Goal: Information Seeking & Learning: Learn about a topic

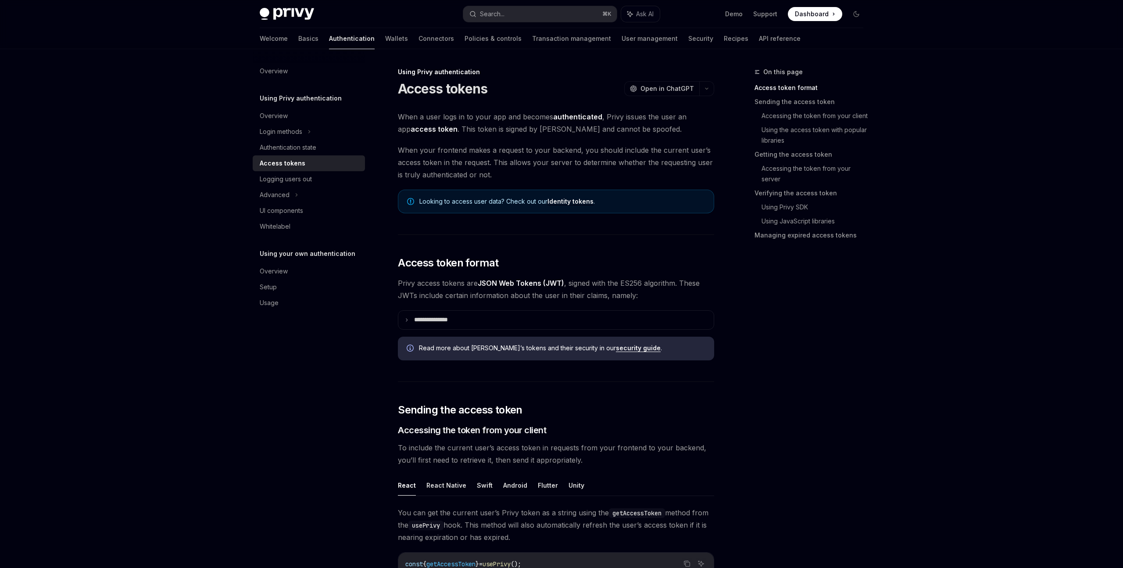
type textarea "*"
click at [485, 200] on span "Looking to access user data? Check out our Identity tokens ." at bounding box center [562, 201] width 286 height 9
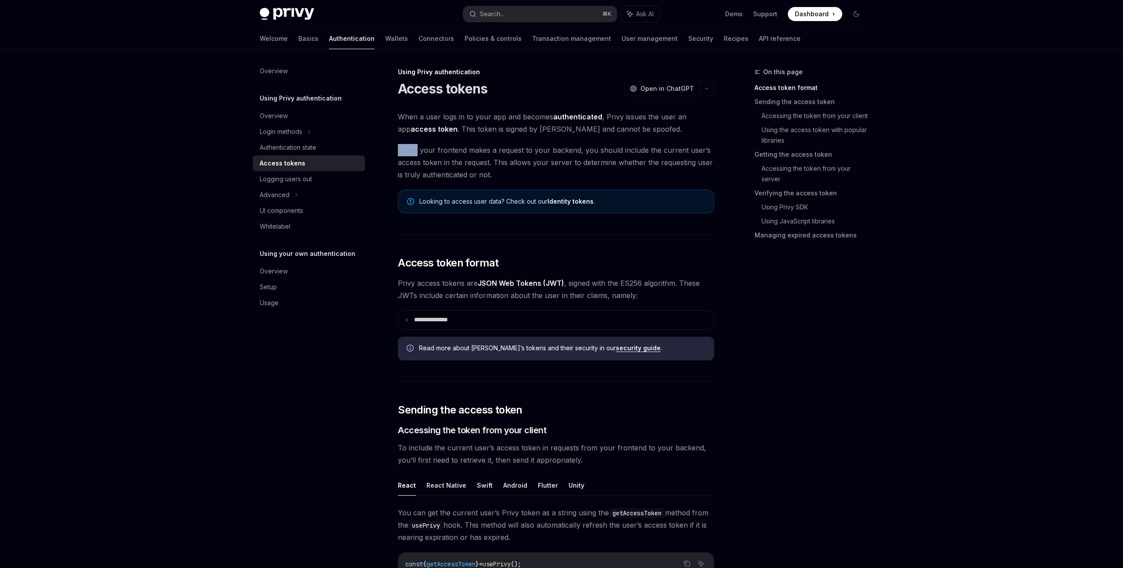
click at [503, 120] on span "When a user logs in to your app and becomes authenticated , Privy issues the us…" at bounding box center [556, 123] width 316 height 25
click at [530, 121] on span "When a user logs in to your app and becomes authenticated , Privy issues the us…" at bounding box center [556, 123] width 316 height 25
click at [480, 129] on span "When a user logs in to your app and becomes authenticated , Privy issues the us…" at bounding box center [556, 123] width 316 height 25
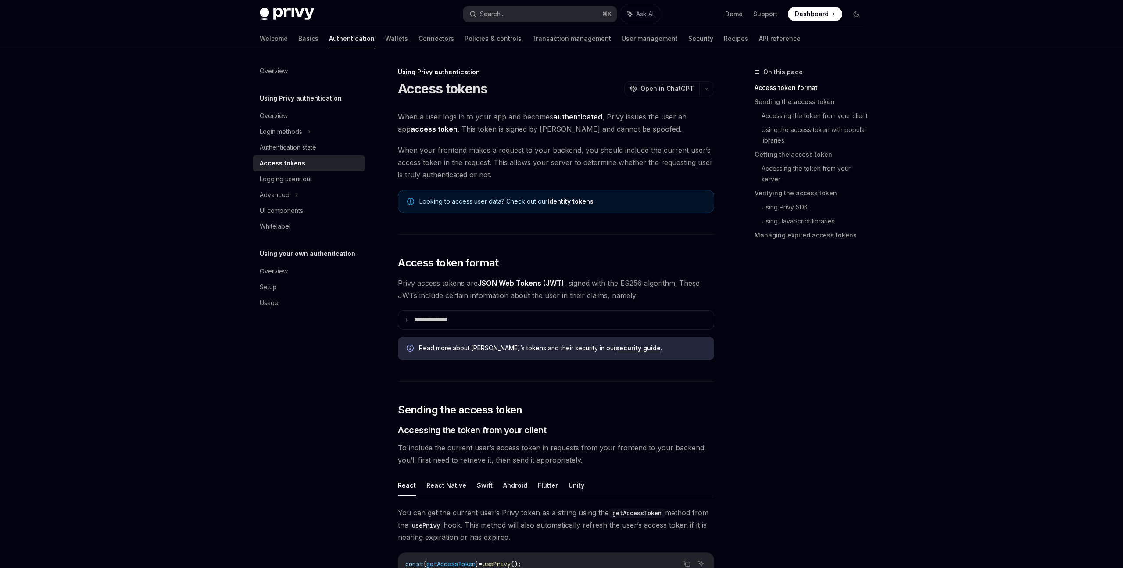
click at [480, 129] on span "When a user logs in to your app and becomes authenticated , Privy issues the us…" at bounding box center [556, 123] width 316 height 25
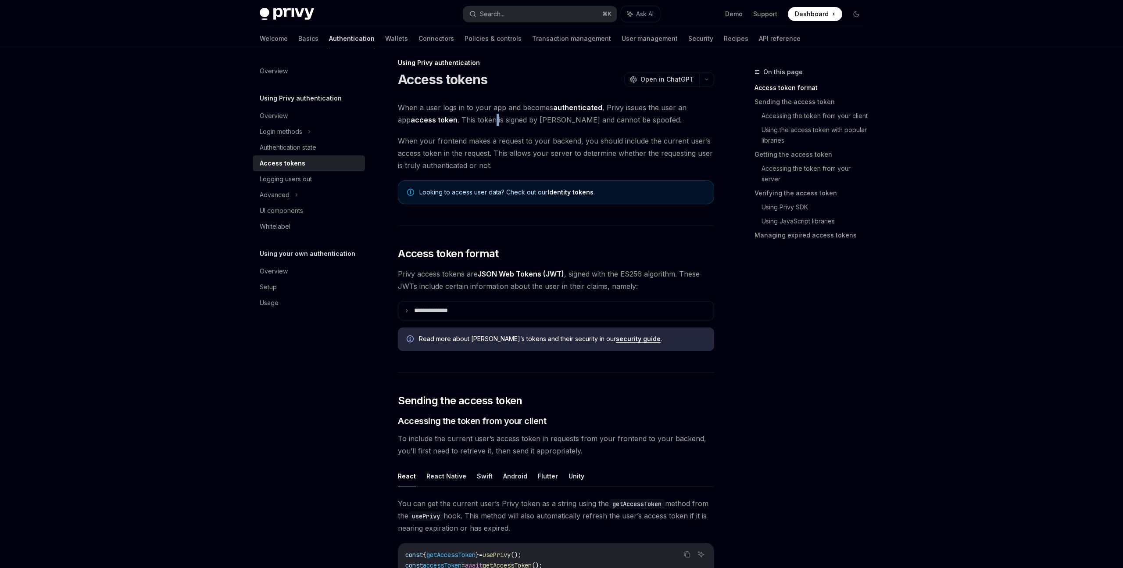
scroll to position [11, 0]
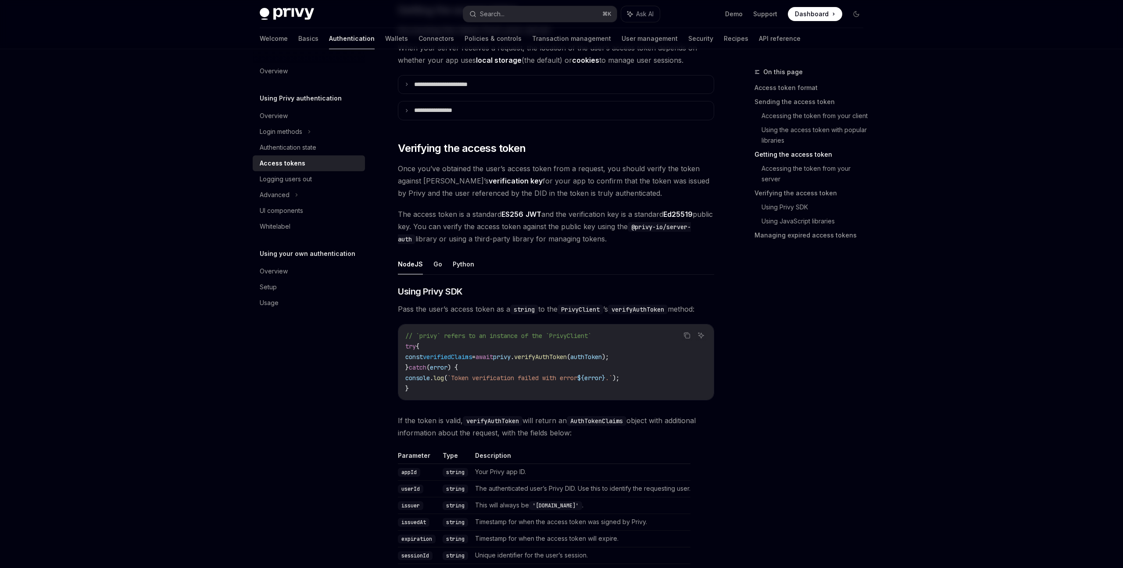
scroll to position [1197, 0]
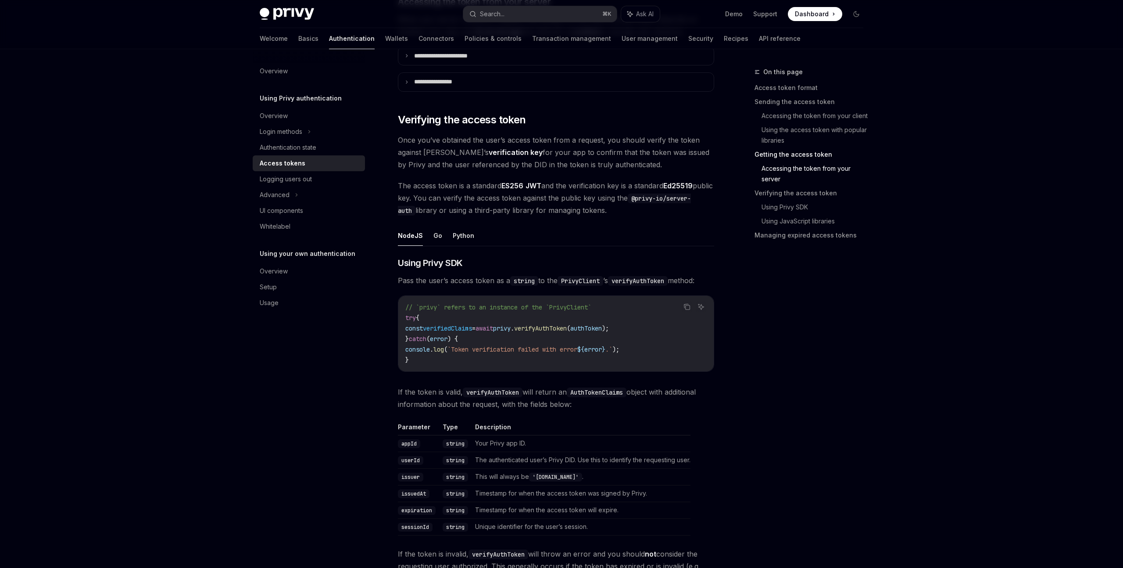
click at [490, 152] on strong "verification key" at bounding box center [516, 152] width 54 height 9
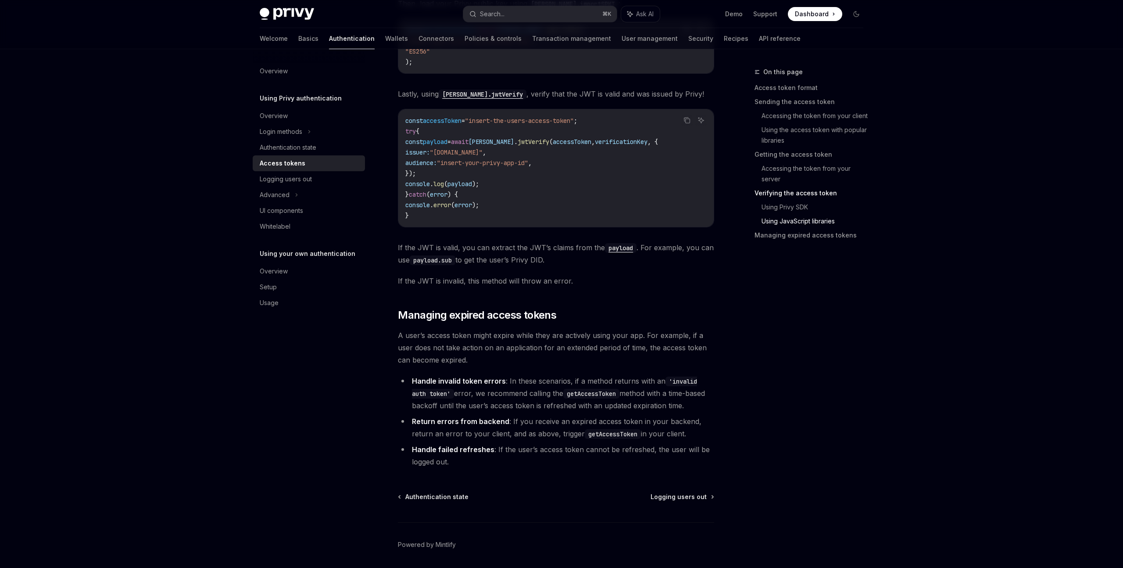
scroll to position [2101, 0]
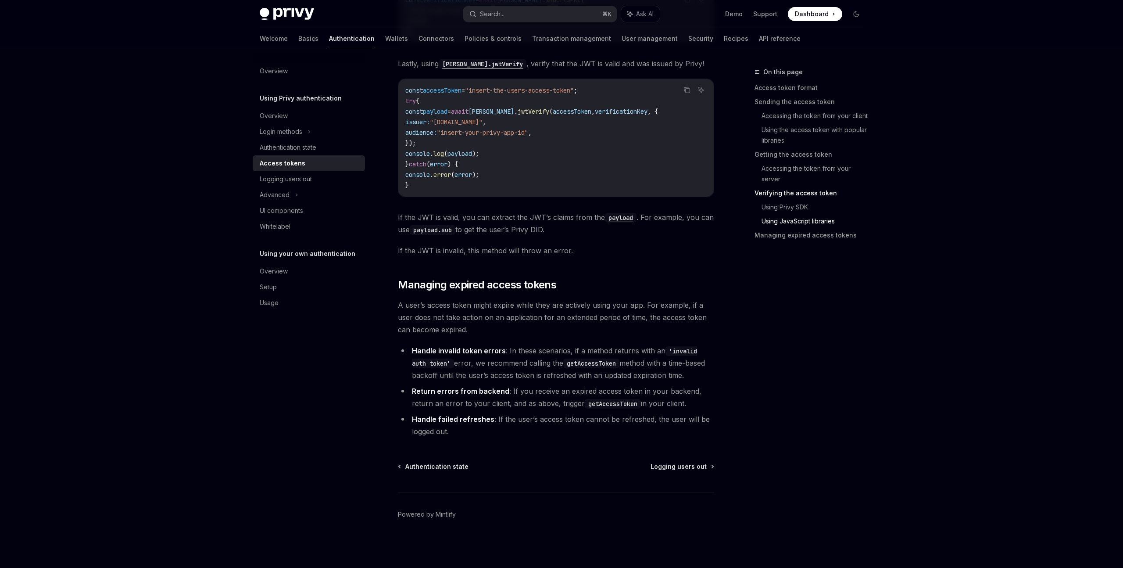
click at [468, 352] on strong "Handle invalid token errors" at bounding box center [459, 350] width 94 height 9
click at [445, 303] on span "A user’s access token might expire while they are actively using your app. For …" at bounding box center [556, 317] width 316 height 37
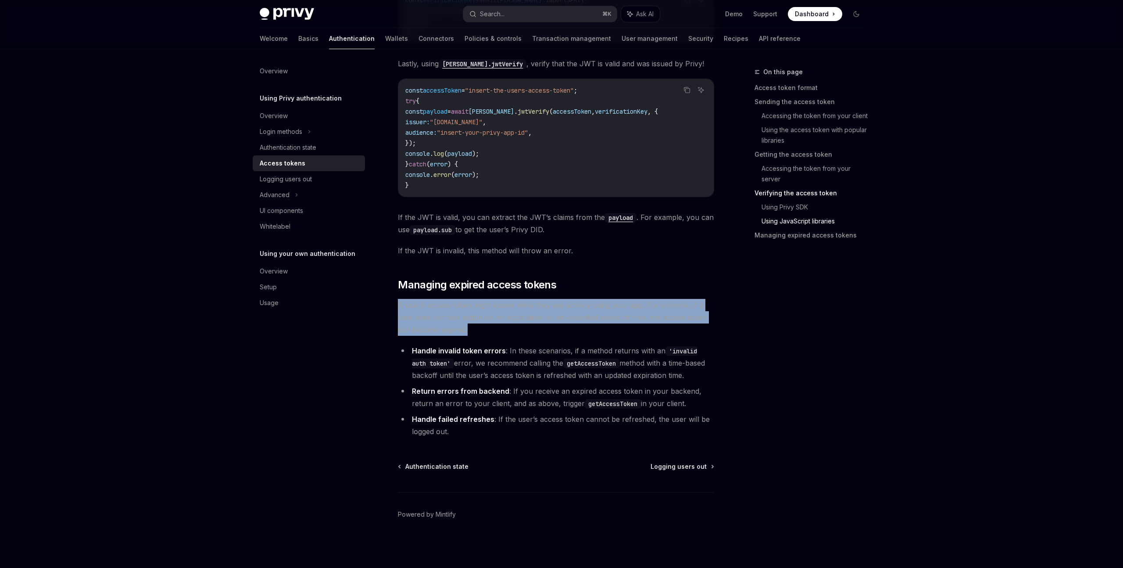
click at [469, 311] on span "A user’s access token might expire while they are actively using your app. For …" at bounding box center [556, 317] width 316 height 37
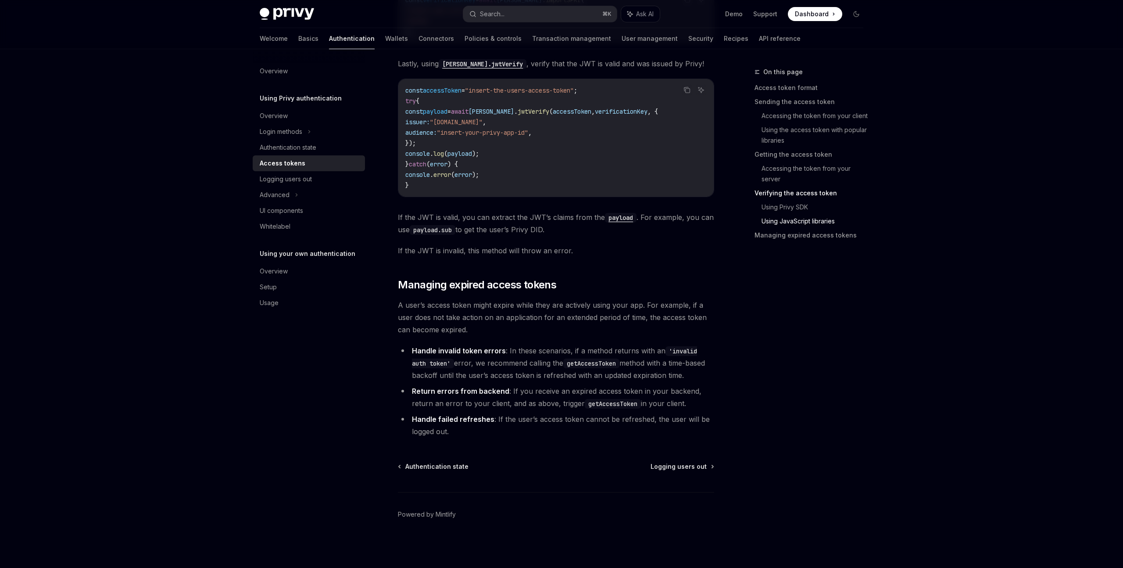
click at [469, 311] on span "A user’s access token might expire while they are actively using your app. For …" at bounding box center [556, 317] width 316 height 37
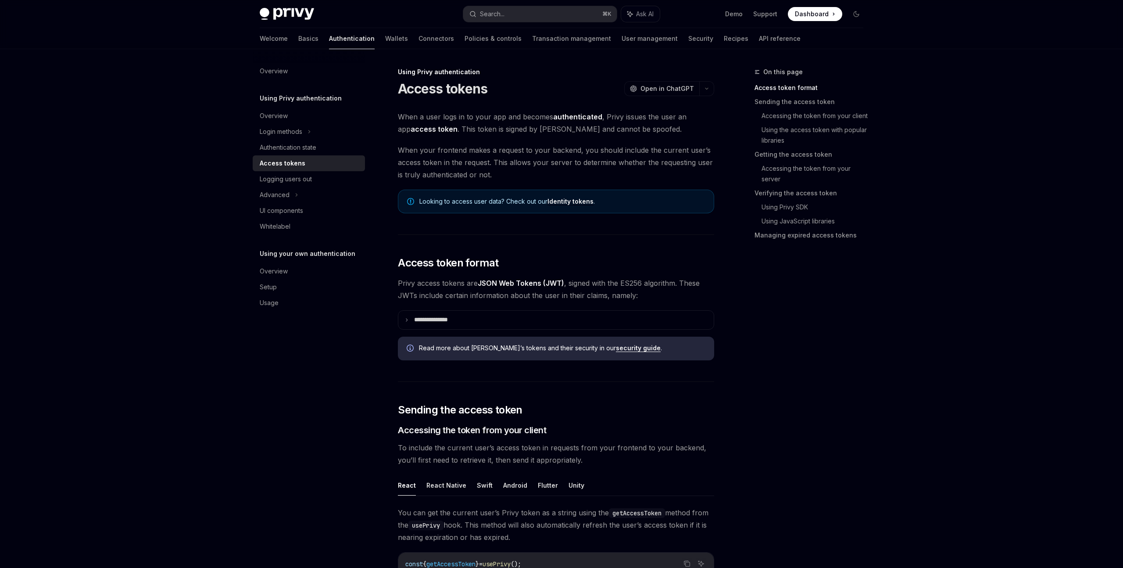
click at [286, 156] on link "Access tokens" at bounding box center [309, 163] width 112 height 16
click at [291, 149] on div "Authentication state" at bounding box center [288, 147] width 57 height 11
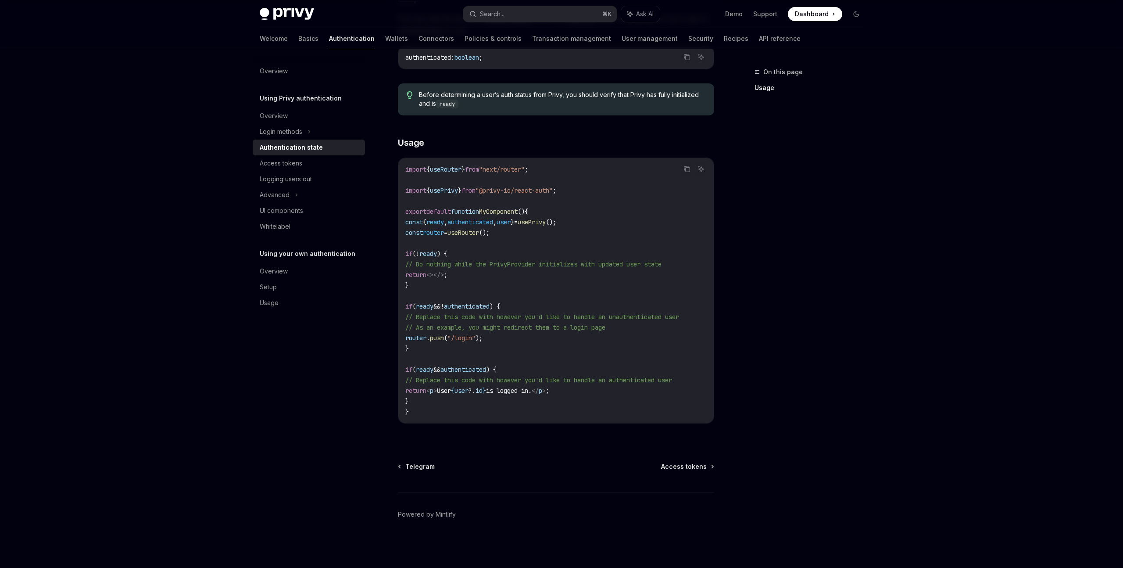
scroll to position [157, 0]
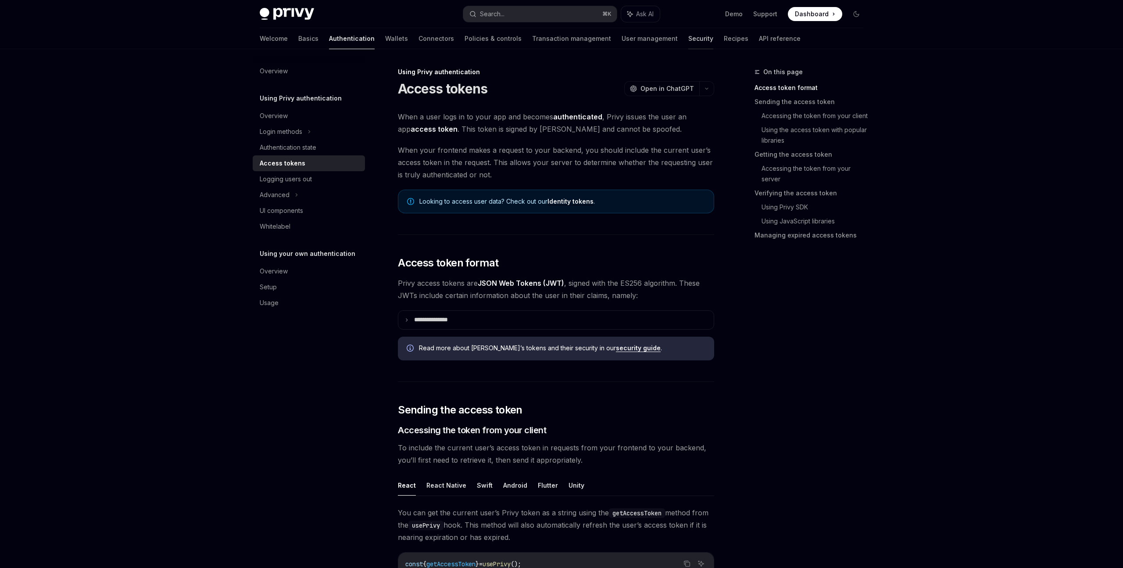
click at [688, 41] on link "Security" at bounding box center [700, 38] width 25 height 21
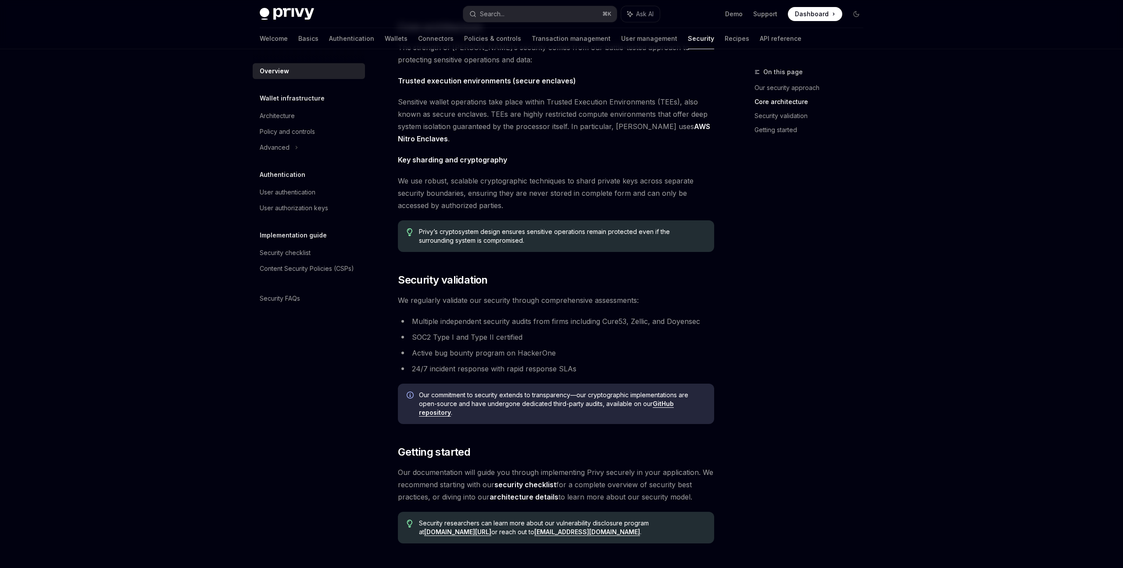
scroll to position [443, 0]
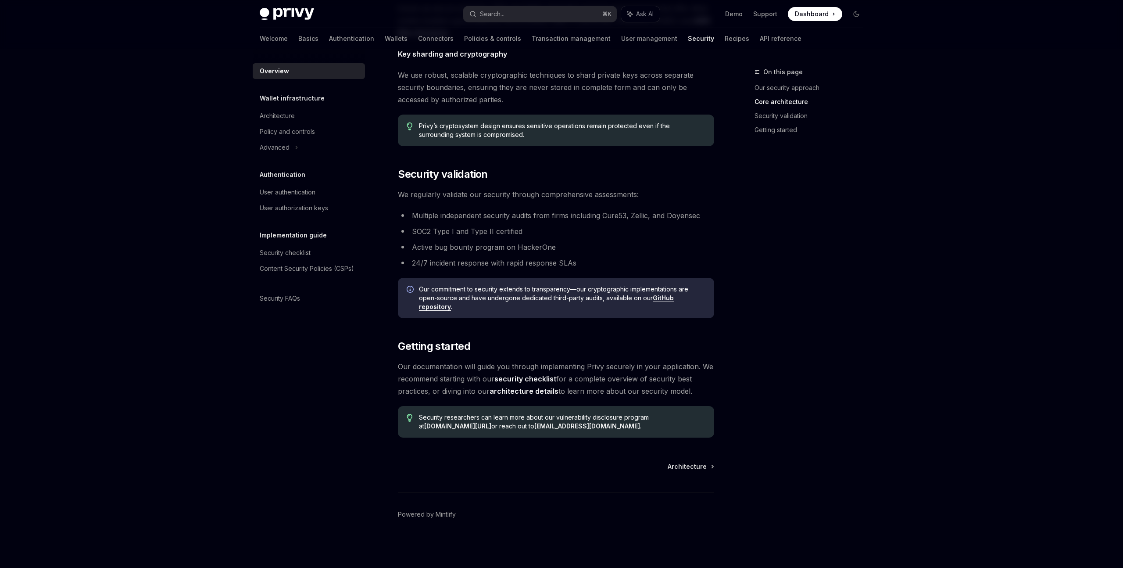
click at [658, 301] on link "GitHub repository" at bounding box center [546, 302] width 255 height 17
type textarea "*"
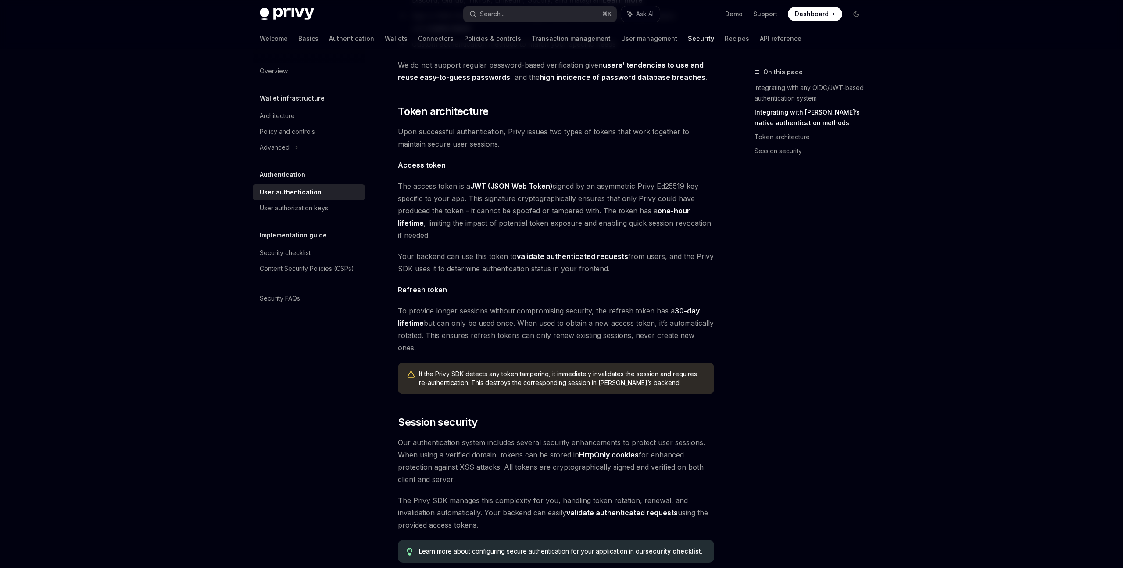
scroll to position [519, 0]
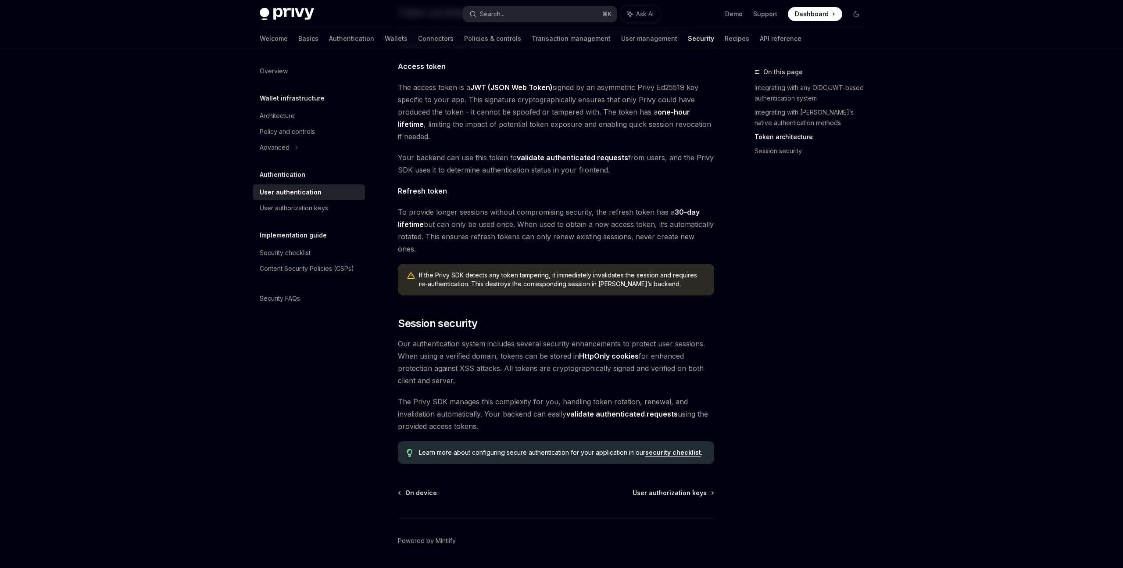
click at [519, 215] on span "To provide longer sessions without compromising security, the refresh token has…" at bounding box center [556, 230] width 316 height 49
click at [502, 264] on div "If the Privy SDK detects any token tampering, it immediately invalidates the se…" at bounding box center [556, 280] width 316 height 32
click at [500, 271] on span "If the Privy SDK detects any token tampering, it immediately invalidates the se…" at bounding box center [562, 280] width 286 height 18
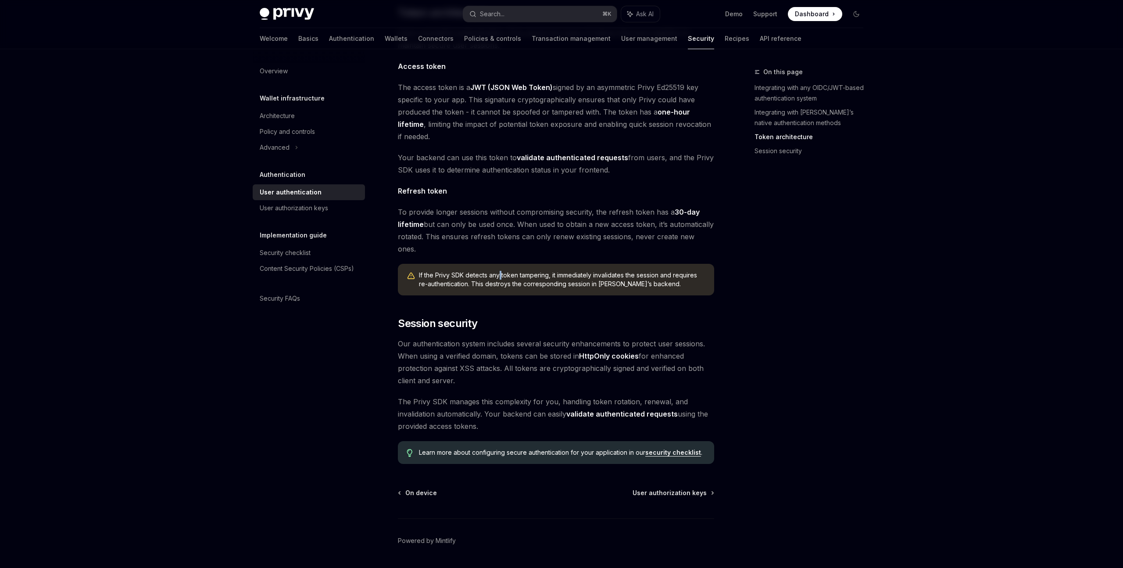
click at [500, 271] on span "If the Privy SDK detects any token tampering, it immediately invalidates the se…" at bounding box center [562, 280] width 286 height 18
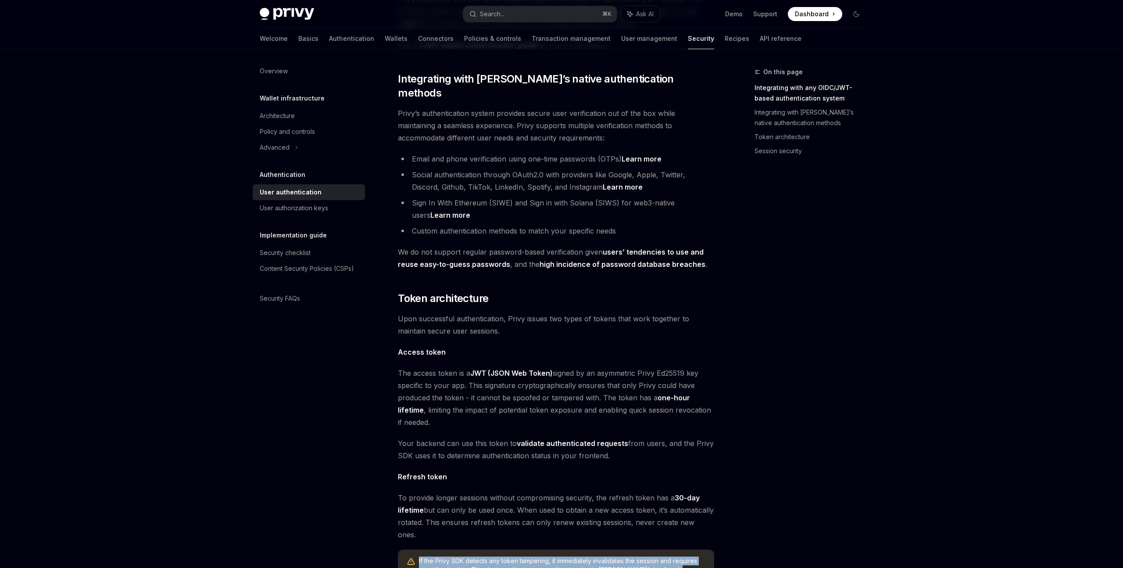
scroll to position [232, 0]
click at [322, 206] on div "User authorization keys" at bounding box center [294, 208] width 68 height 11
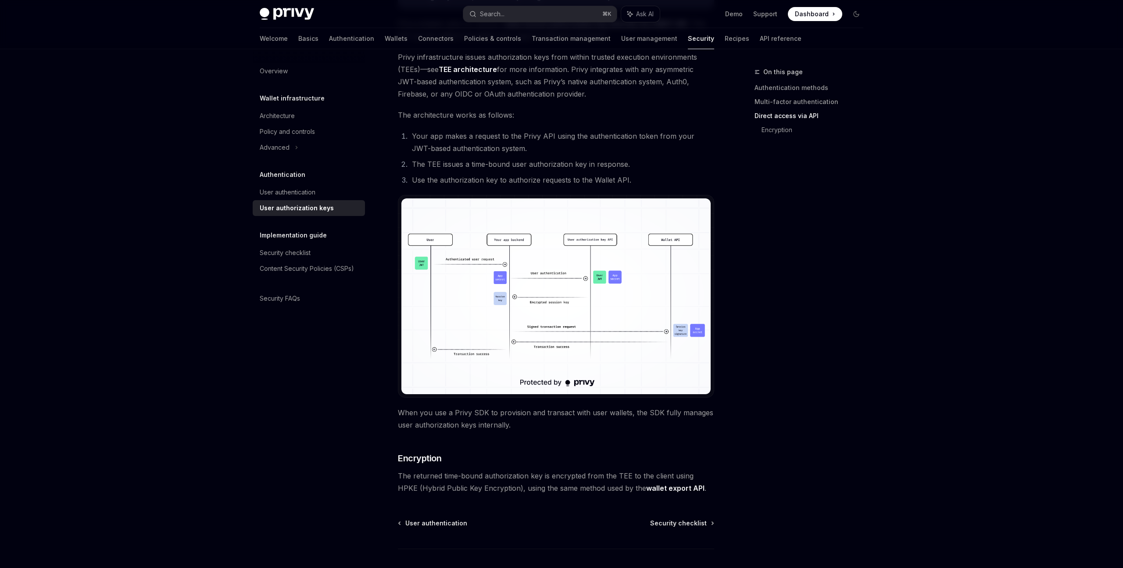
scroll to position [587, 0]
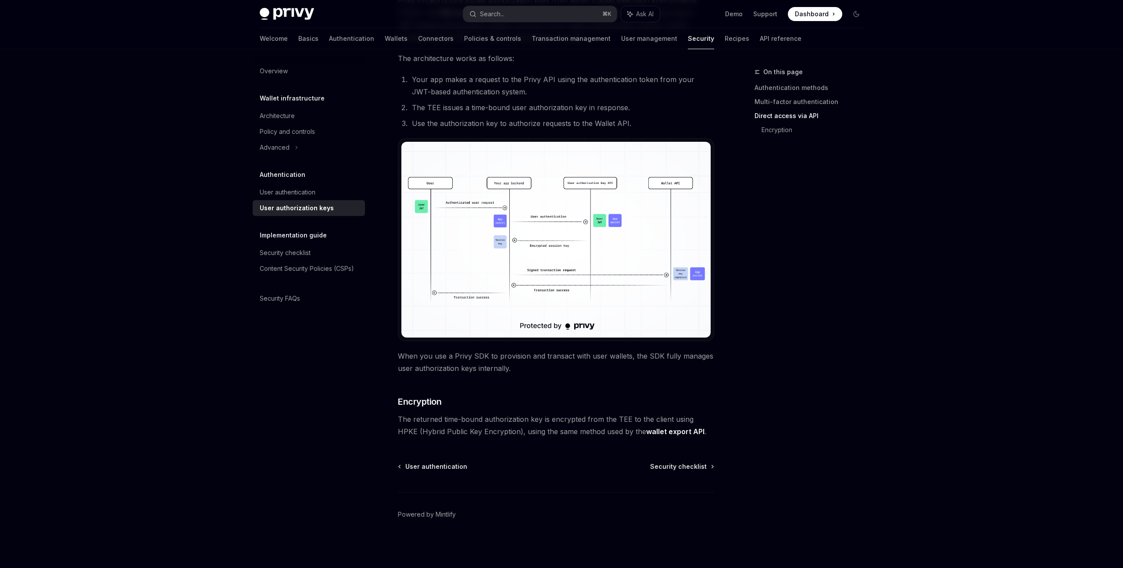
click at [532, 225] on img at bounding box center [555, 240] width 309 height 196
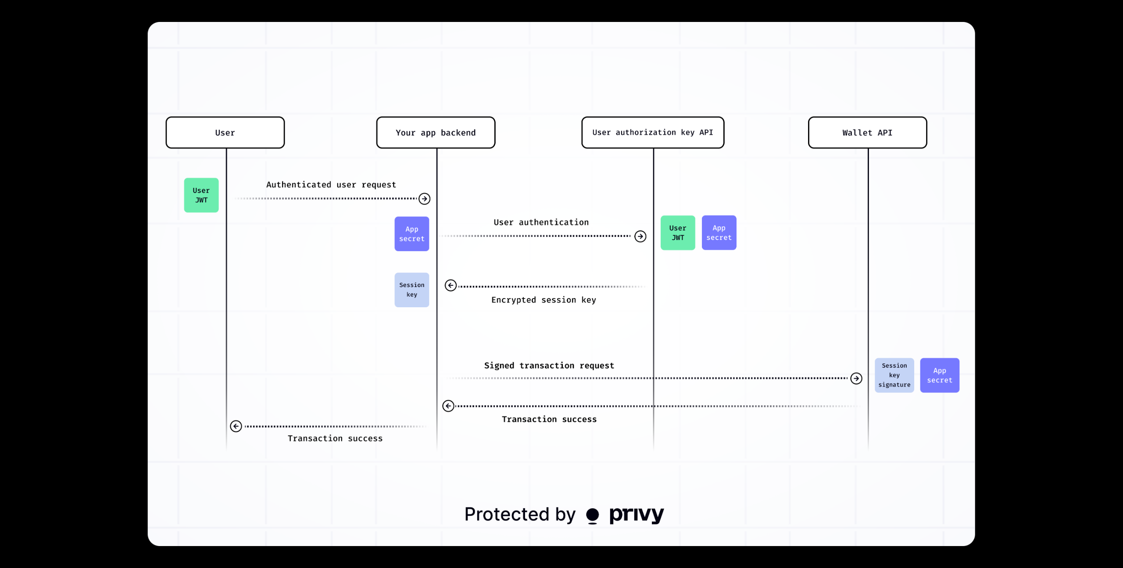
click at [1054, 224] on div at bounding box center [561, 284] width 1123 height 568
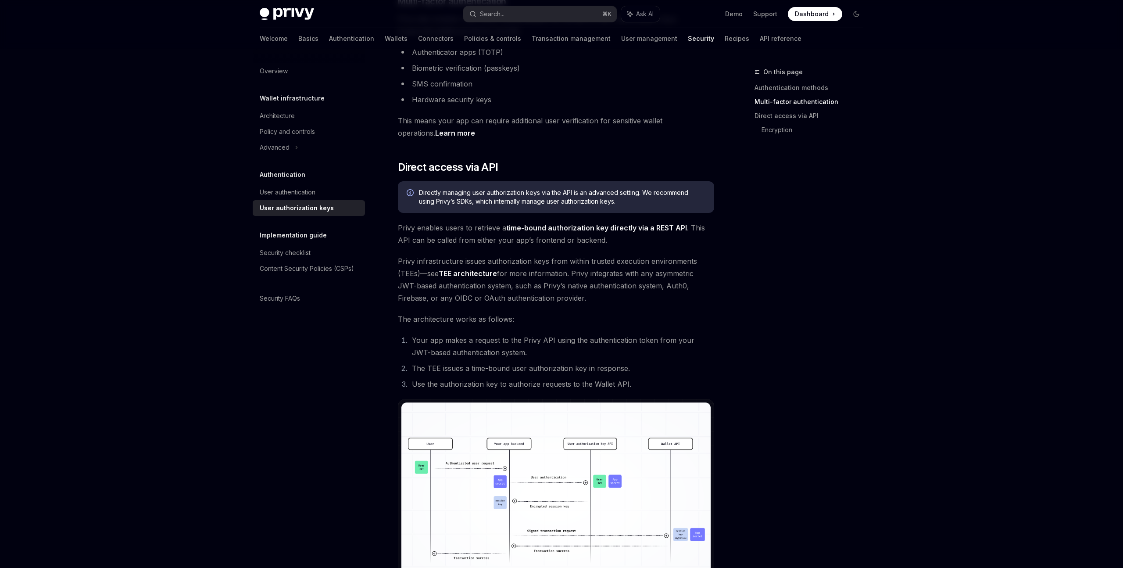
scroll to position [283, 0]
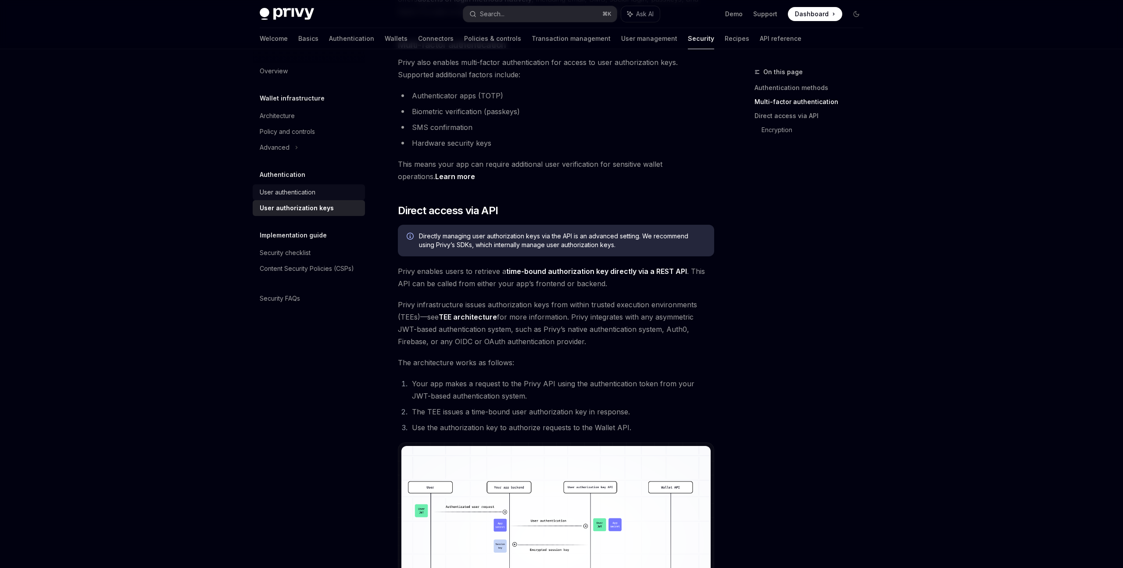
click at [325, 185] on link "User authentication" at bounding box center [309, 192] width 112 height 16
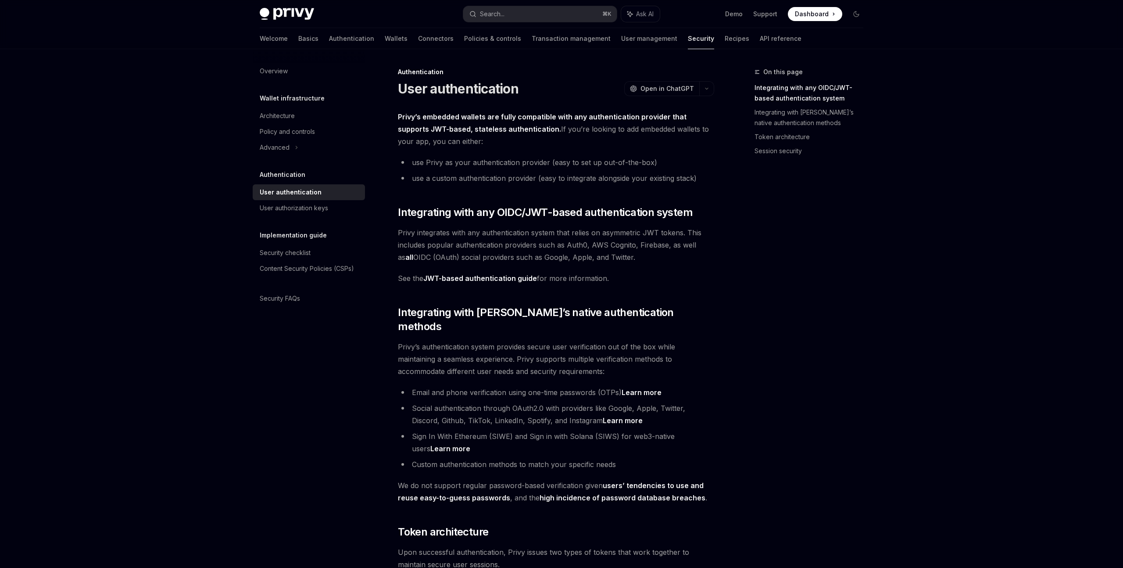
type textarea "*"
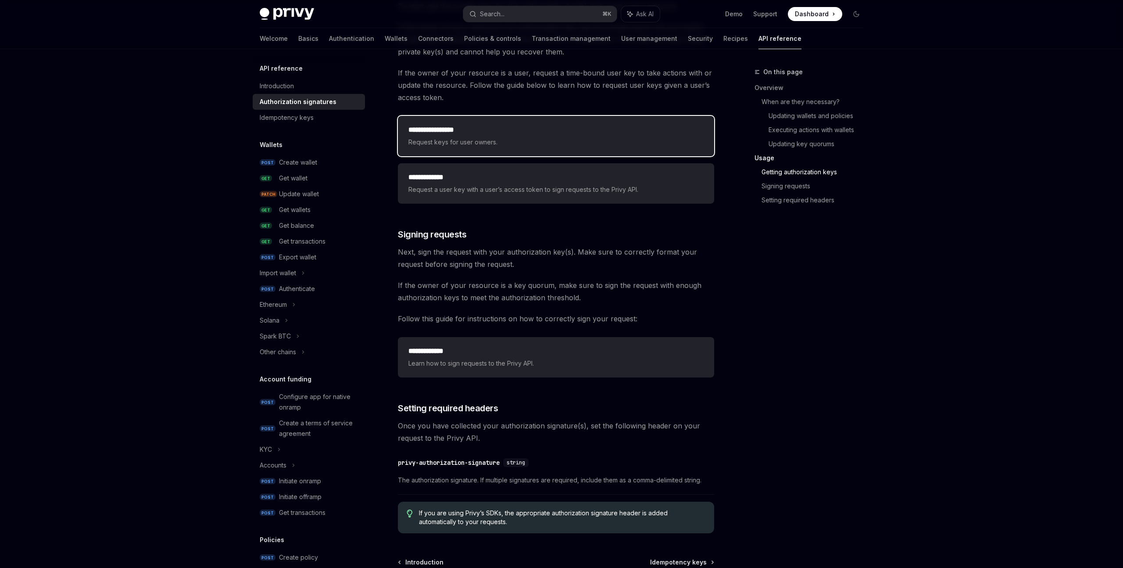
scroll to position [1134, 0]
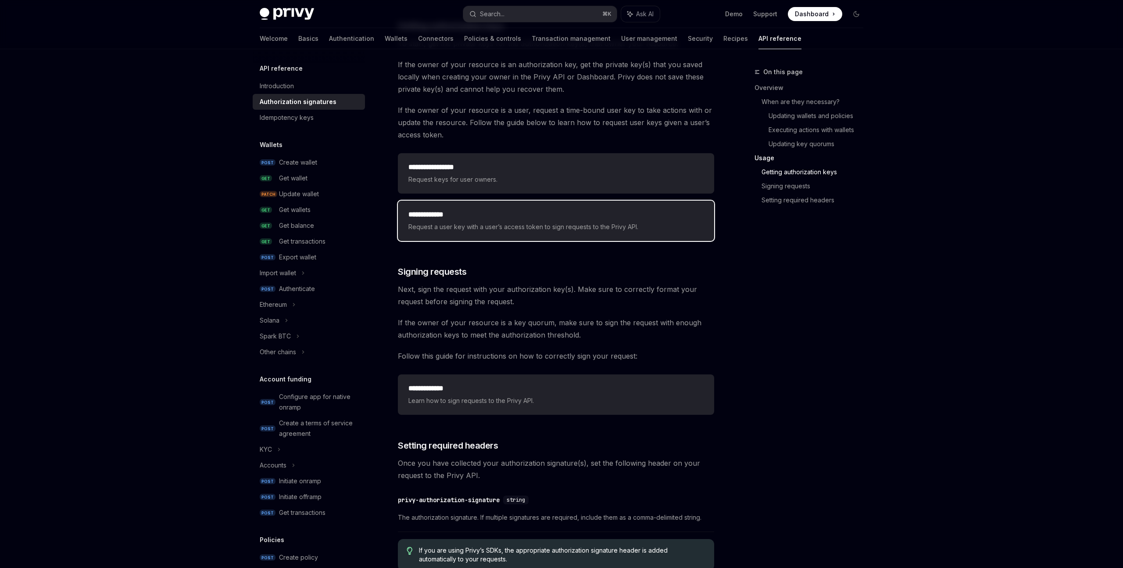
click at [532, 215] on h2 "**********" at bounding box center [555, 214] width 295 height 11
type textarea "*"
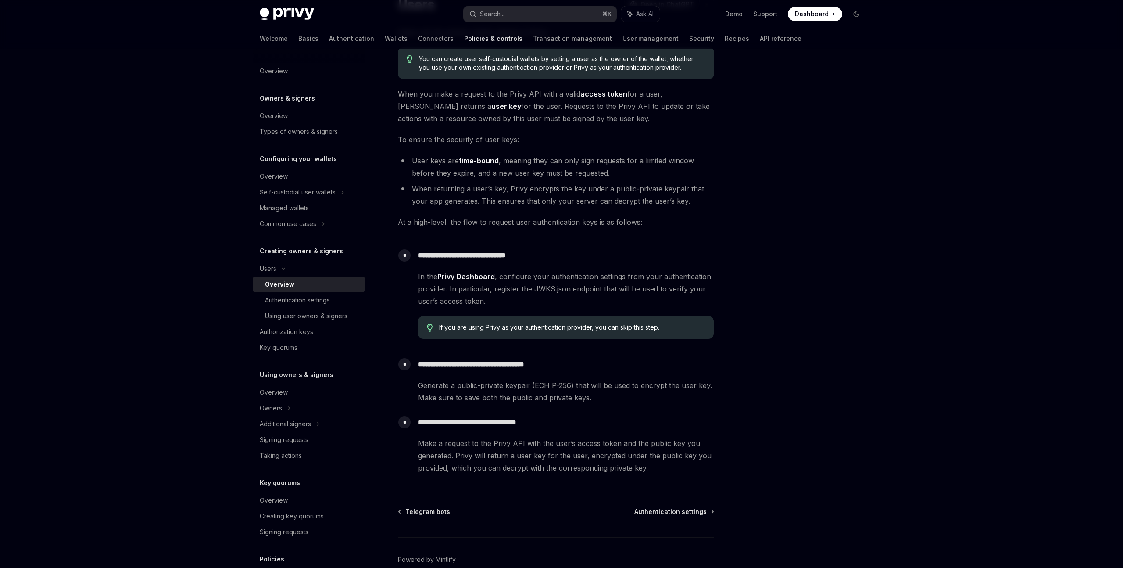
scroll to position [129, 0]
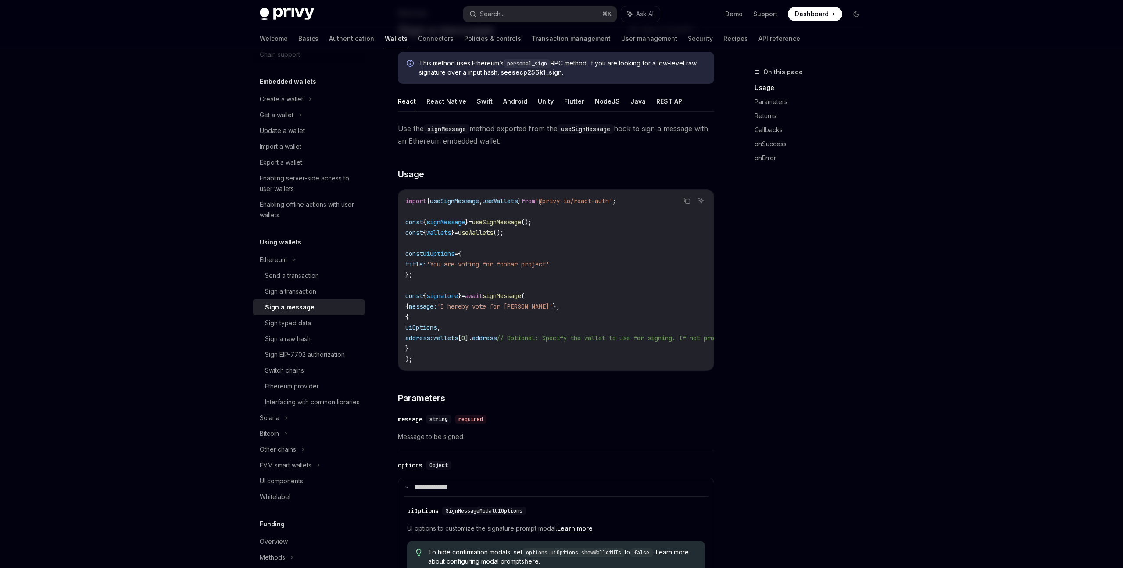
scroll to position [62, 0]
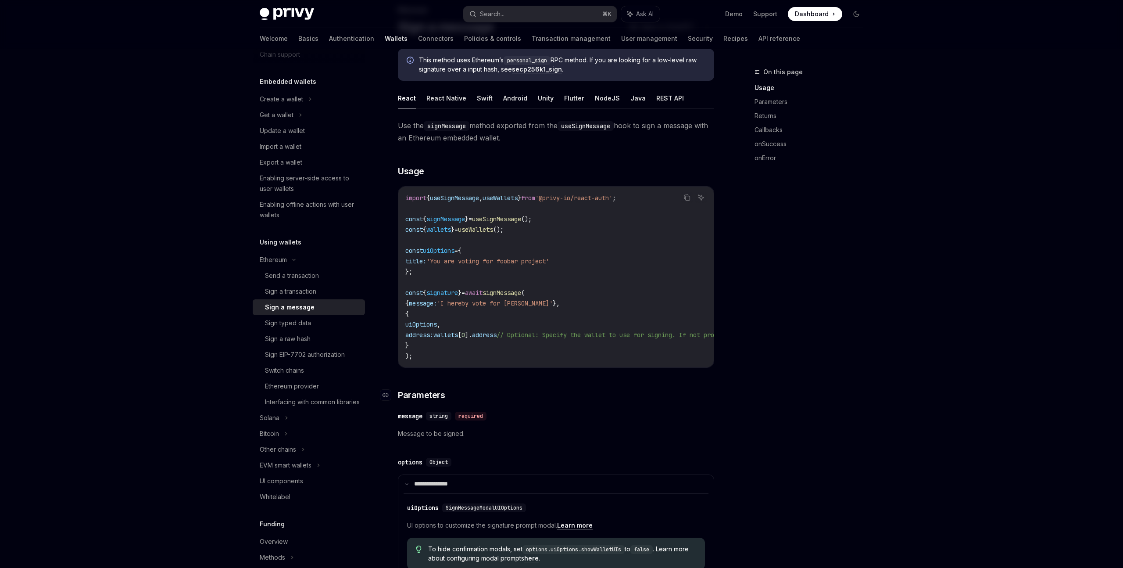
click at [598, 392] on h3 "​ Parameters" at bounding box center [556, 395] width 316 height 12
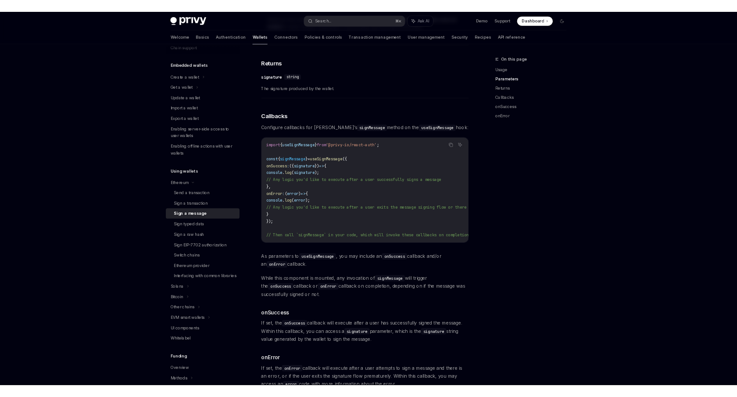
scroll to position [37, 0]
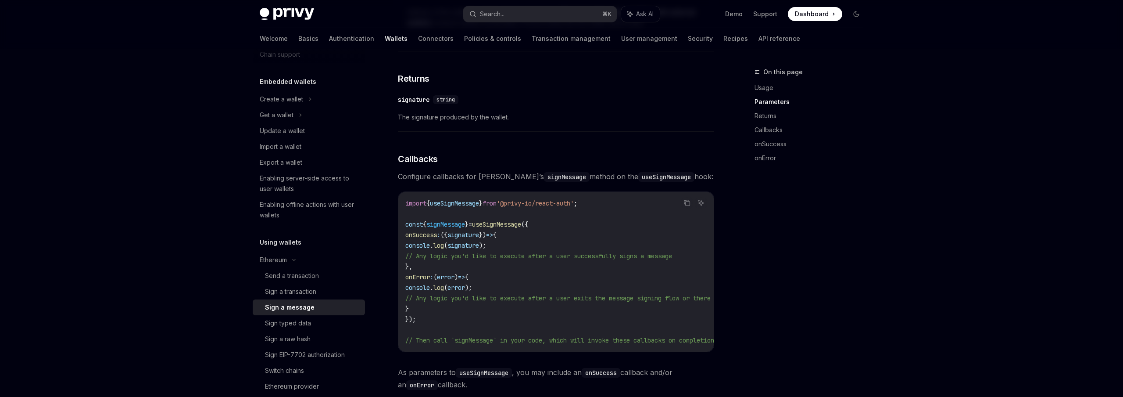
type textarea "*"
